Goal: Navigation & Orientation: Understand site structure

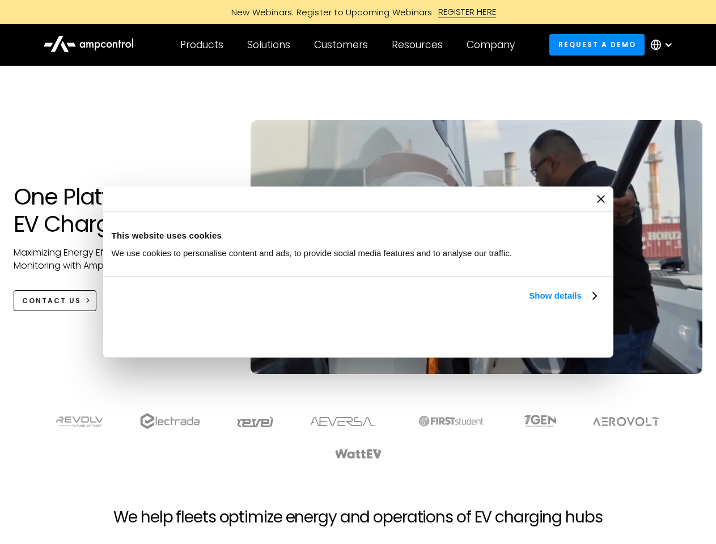
click at [529, 303] on link "Show details" at bounding box center [562, 296] width 67 height 14
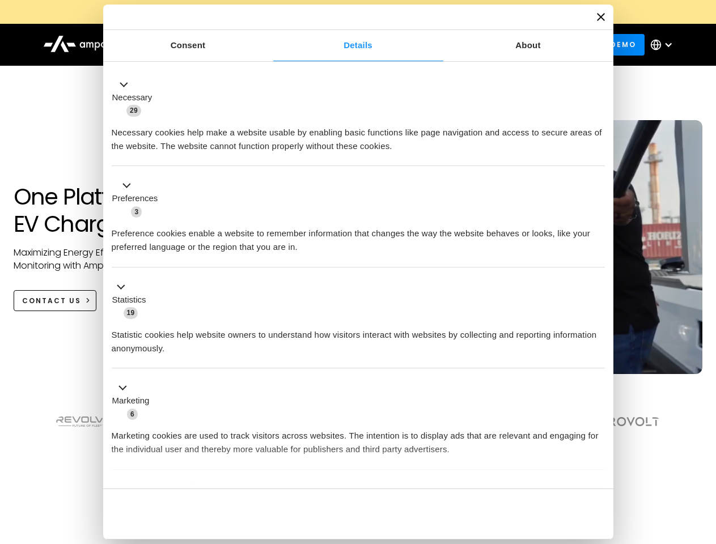
click at [597, 469] on ul "Necessary 29 Necessary cookies help make a website usable by enabling basic fun…" at bounding box center [358, 298] width 504 height 467
click at [703, 457] on section at bounding box center [358, 436] width 716 height 70
click at [348, 45] on div "Customers" at bounding box center [341, 45] width 54 height 12
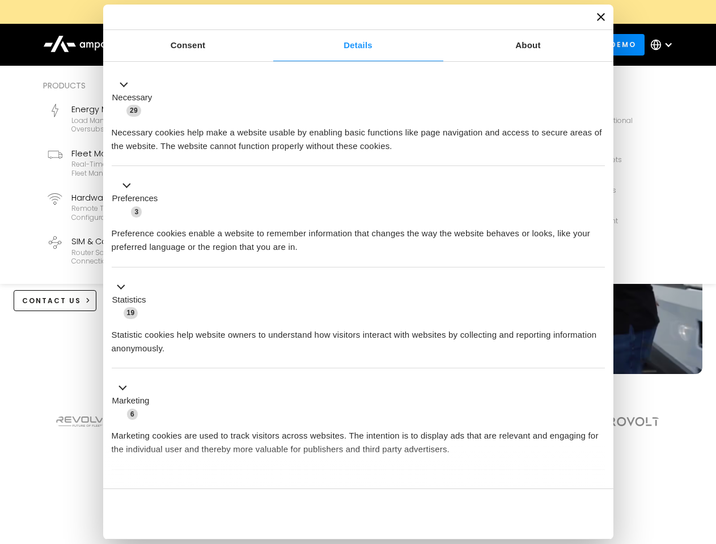
click at [201, 45] on div "Products" at bounding box center [201, 45] width 43 height 12
click at [269, 45] on div "Solutions" at bounding box center [268, 45] width 43 height 12
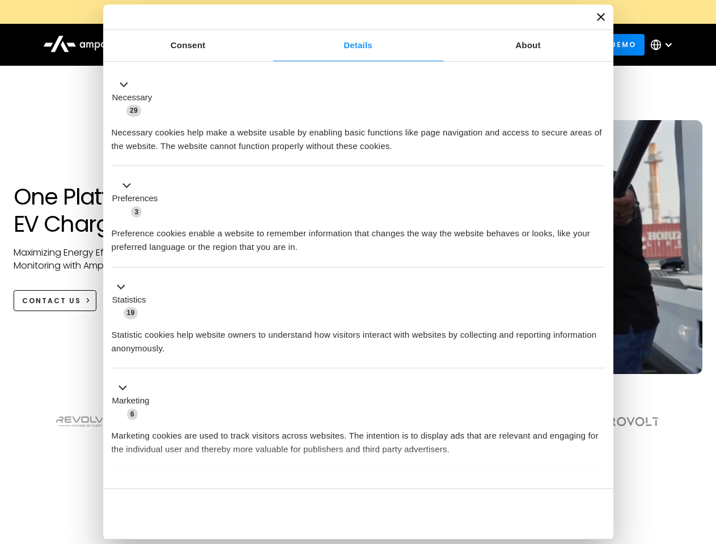
click at [343, 45] on div "Customers" at bounding box center [341, 45] width 54 height 12
click at [419, 45] on div "Resources" at bounding box center [416, 45] width 51 height 12
click at [494, 45] on div "Company" at bounding box center [490, 45] width 48 height 12
click at [664, 45] on div at bounding box center [667, 44] width 9 height 9
